Goal: Find specific page/section

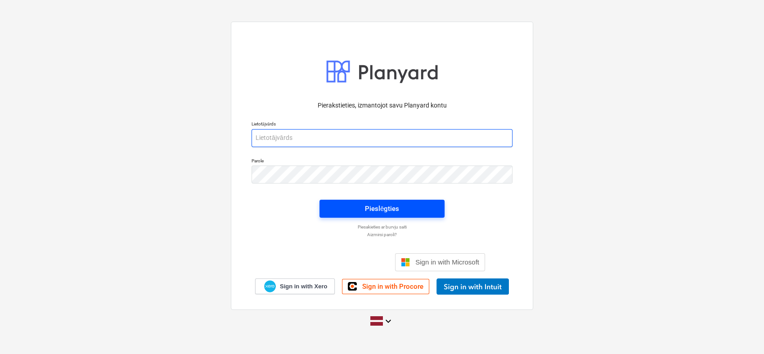
type input "[PERSON_NAME][EMAIL_ADDRESS][DOMAIN_NAME]"
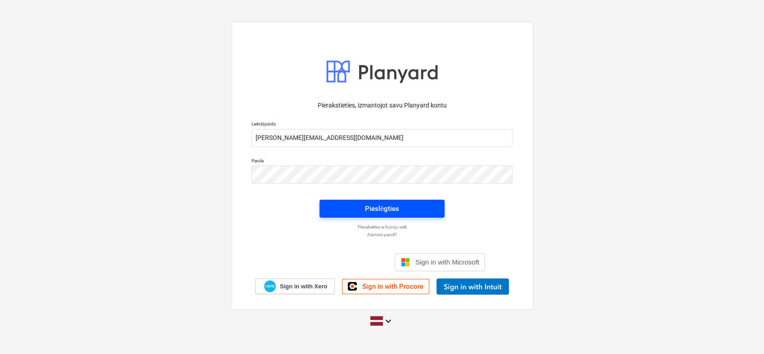
click at [418, 212] on span "Pieslēgties" at bounding box center [382, 209] width 104 height 12
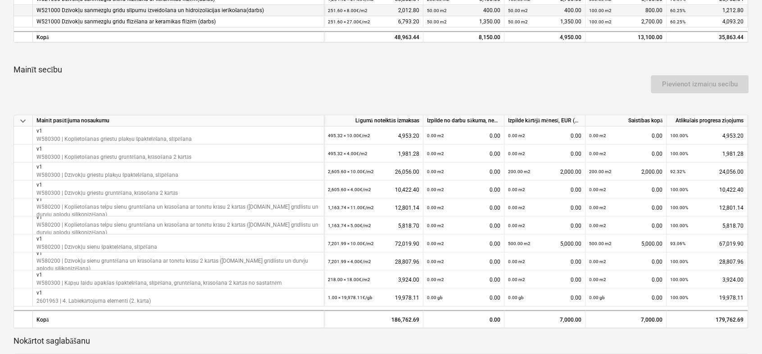
scroll to position [300, 0]
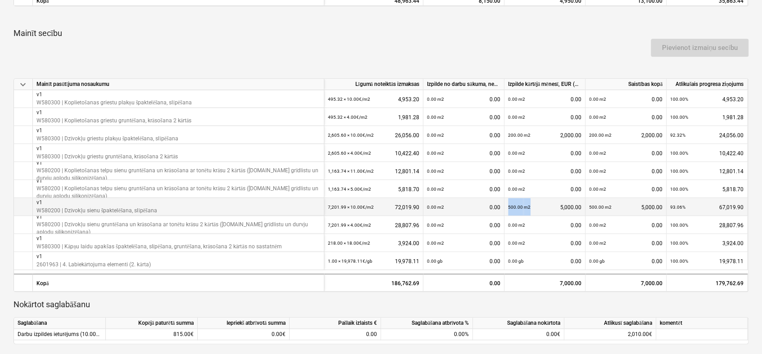
drag, startPoint x: 530, startPoint y: 205, endPoint x: 508, endPoint y: 203, distance: 22.6
click at [508, 203] on div "500.00 m2 5,000.00" at bounding box center [544, 207] width 73 height 18
click at [551, 208] on div "500.00 m2 5,000.00" at bounding box center [544, 207] width 73 height 18
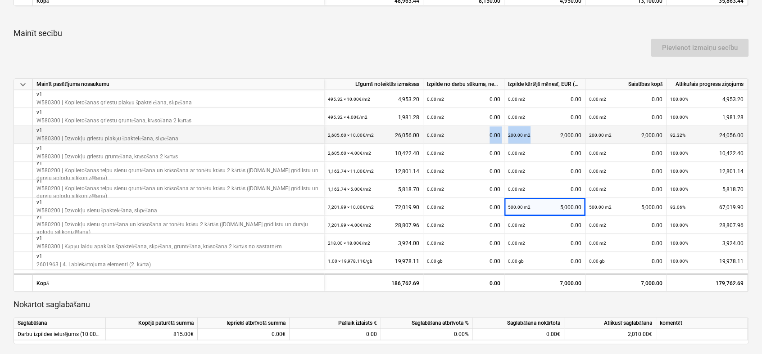
drag, startPoint x: 530, startPoint y: 135, endPoint x: 504, endPoint y: 135, distance: 26.6
click at [0, 0] on div "v1 W580300 | Dzīvokļu griestu plakņu špaktelēšana, slīpēšana 2,605.60 × 10.00€ …" at bounding box center [0, 0] width 0 height 0
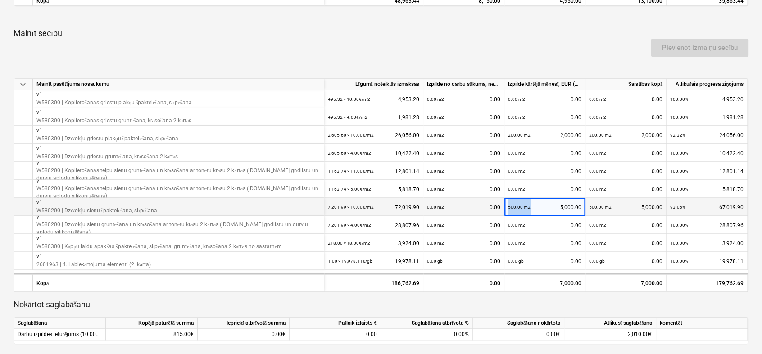
drag, startPoint x: 504, startPoint y: 135, endPoint x: 507, endPoint y: 205, distance: 69.8
click at [507, 205] on div "500.00 m2 5,000.00" at bounding box center [544, 207] width 81 height 18
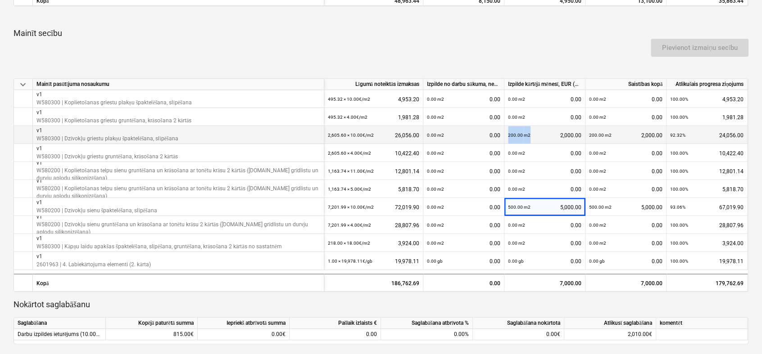
drag, startPoint x: 535, startPoint y: 133, endPoint x: 507, endPoint y: 132, distance: 27.5
click at [507, 132] on div "200.00 m2 2,000.00" at bounding box center [544, 135] width 81 height 18
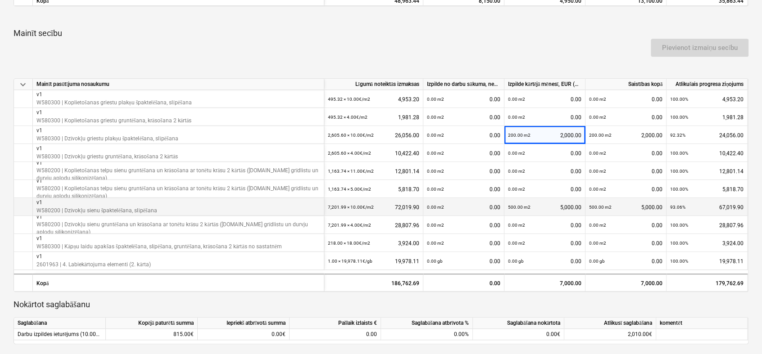
click at [537, 207] on div "500.00 m2 5,000.00" at bounding box center [544, 207] width 73 height 18
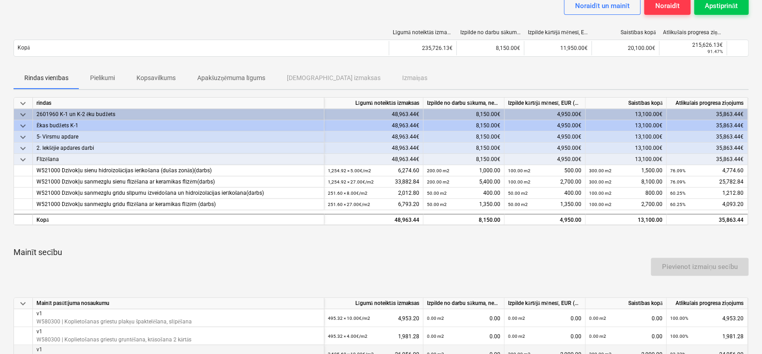
scroll to position [50, 0]
